Goal: Find specific page/section: Find specific page/section

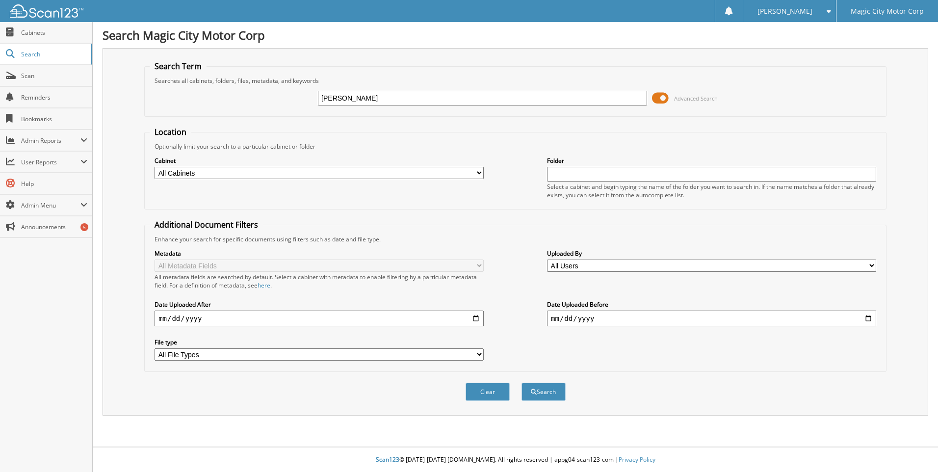
type input "[PERSON_NAME]"
click at [522, 383] on button "Search" at bounding box center [544, 392] width 44 height 18
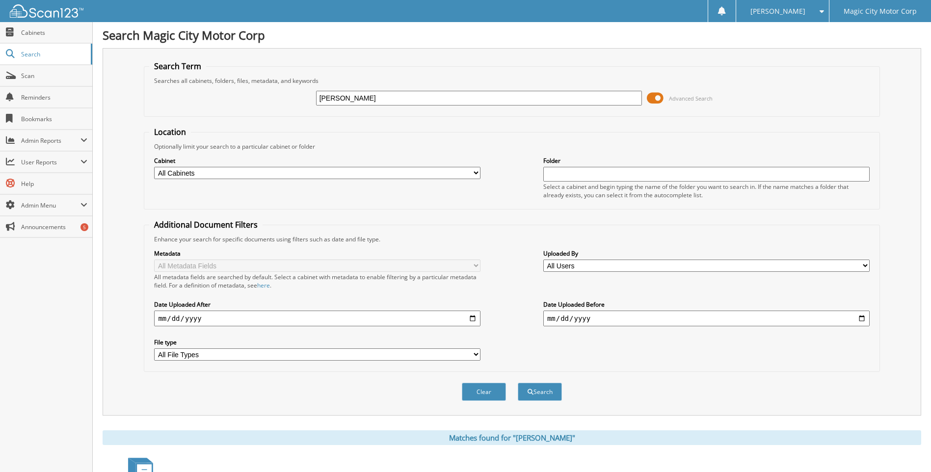
click at [474, 176] on select "All Cabinets C1 (60) Magic City Ford Lin... C1 DEAD DEALS C2 (47179) [GEOGRAPHI…" at bounding box center [317, 173] width 326 height 12
